Goal: Task Accomplishment & Management: Manage account settings

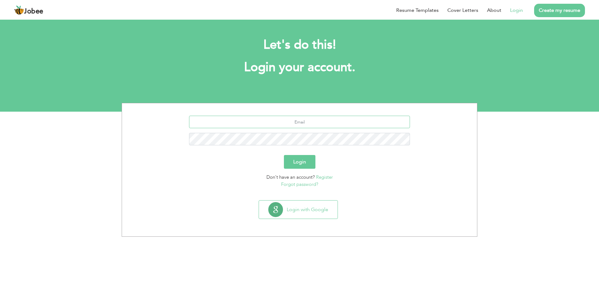
click at [273, 116] on input "text" at bounding box center [299, 122] width 221 height 12
type input "hbutt0067@gmail.com"
click at [284, 155] on button "Login" at bounding box center [300, 162] width 32 height 14
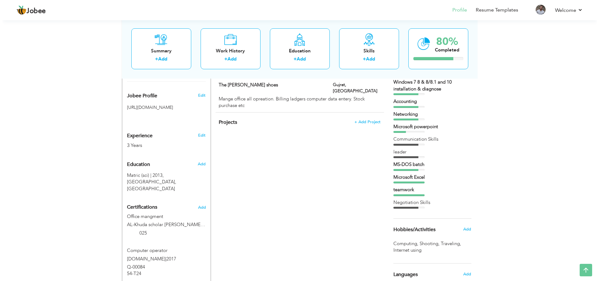
scroll to position [214, 0]
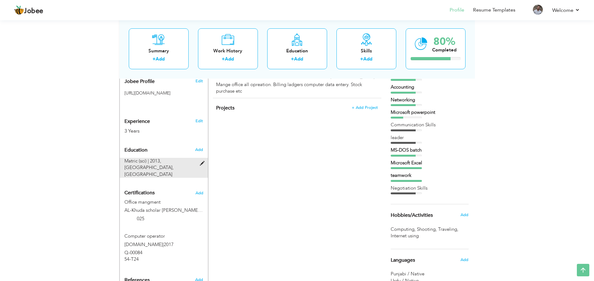
click at [174, 164] on span "[GEOGRAPHIC_DATA], [GEOGRAPHIC_DATA]" at bounding box center [148, 170] width 49 height 13
type input "Matric (sci)"
type input "2013"
type input "[GEOGRAPHIC_DATA]"
type input "60"
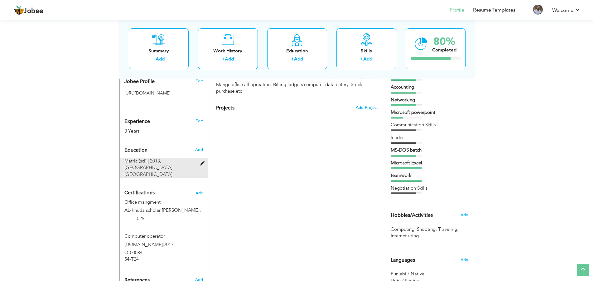
radio input "true"
type input "Gujrat"
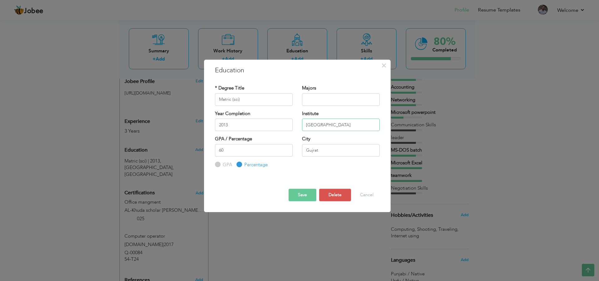
scroll to position [0, 2]
drag, startPoint x: 303, startPoint y: 126, endPoint x: 407, endPoint y: 138, distance: 104.2
click at [407, 138] on div "× Education * Degree Title Matric (sci) Majors Year Completion 60" at bounding box center [299, 140] width 599 height 281
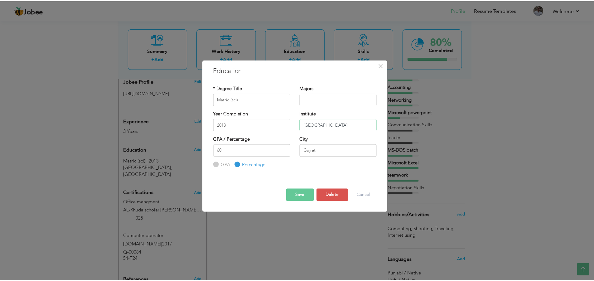
scroll to position [0, 0]
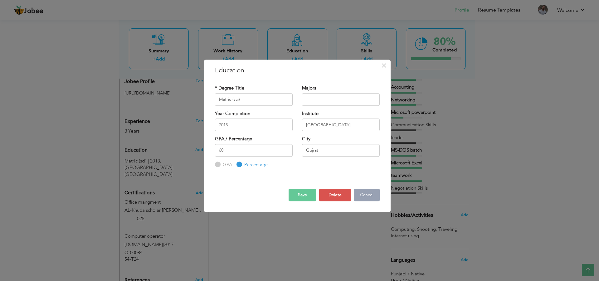
click at [369, 192] on button "Cancel" at bounding box center [367, 195] width 26 height 12
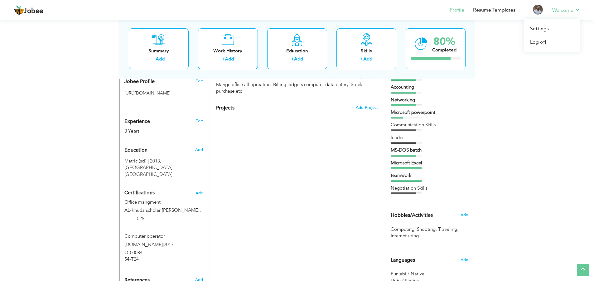
click at [575, 4] on li "Welcome Settings Log off" at bounding box center [562, 10] width 36 height 17
click at [537, 41] on link "Log off" at bounding box center [552, 42] width 56 height 13
